Goal: Task Accomplishment & Management: Use online tool/utility

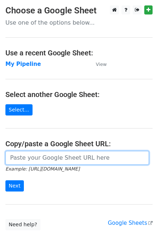
click at [43, 154] on input "url" at bounding box center [77, 158] width 144 height 14
paste input "https://docs.google.com/spreadsheets/d/1U_mQk6aSlQtYKjJl1zyBDHA5CHALlrQZ76MJY6o…"
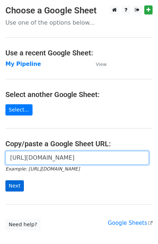
type input "https://docs.google.com/spreadsheets/d/1U_mQk6aSlQtYKjJl1zyBDHA5CHALlrQZ76MJY6o…"
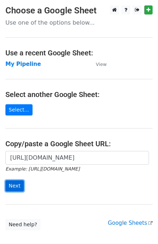
click at [16, 189] on input "Next" at bounding box center [14, 185] width 18 height 11
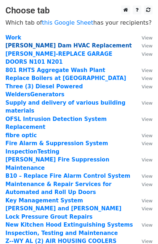
click at [60, 44] on strong "[PERSON_NAME] Dam HVAC Replacement" at bounding box center [68, 45] width 127 height 7
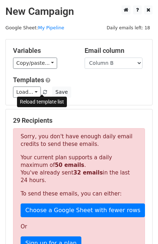
click at [43, 90] on span at bounding box center [45, 92] width 4 height 5
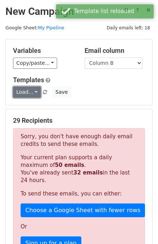
click at [33, 91] on link "Load..." at bounding box center [27, 91] width 28 height 11
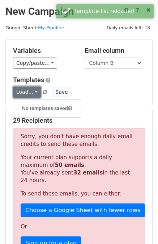
click at [33, 91] on link "Load..." at bounding box center [27, 91] width 28 height 11
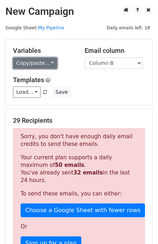
click at [32, 67] on link "Copy/paste..." at bounding box center [35, 62] width 44 height 11
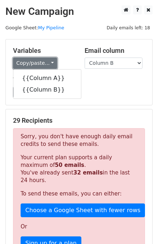
click at [32, 67] on link "Copy/paste..." at bounding box center [35, 62] width 44 height 11
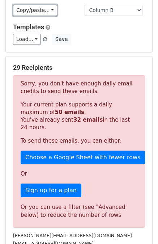
scroll to position [101, 0]
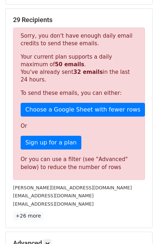
click at [89, 89] on p "To send these emails, you can either:" at bounding box center [79, 93] width 117 height 8
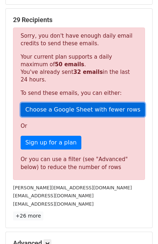
click at [83, 106] on link "Choose a Google Sheet with fewer rows" at bounding box center [83, 110] width 124 height 14
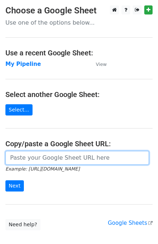
click at [43, 162] on input "url" at bounding box center [77, 158] width 144 height 14
paste input "Greetings, I hope this email finds you well, Progexa Corp is seeking an urgent …"
type input "Greetings, I hope this email finds you well, Progexa Corp is seeking an urgent …"
click at [85, 161] on input "url" at bounding box center [77, 158] width 144 height 14
paste input "https://docs.google.com/spreadsheets/d/1U_mQk6aSlQtYKjJl1zyBDHA5CHALlrQZ76MJY6o…"
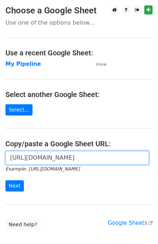
scroll to position [0, 223]
type input "https://docs.google.com/spreadsheets/d/1U_mQk6aSlQtYKjJl1zyBDHA5CHALlrQZ76MJY6o…"
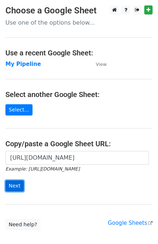
click at [14, 184] on input "Next" at bounding box center [14, 185] width 18 height 11
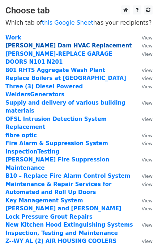
click at [42, 46] on strong "[PERSON_NAME] Dam HVAC Replacement" at bounding box center [68, 45] width 127 height 7
